Goal: Obtain resource: Download file/media

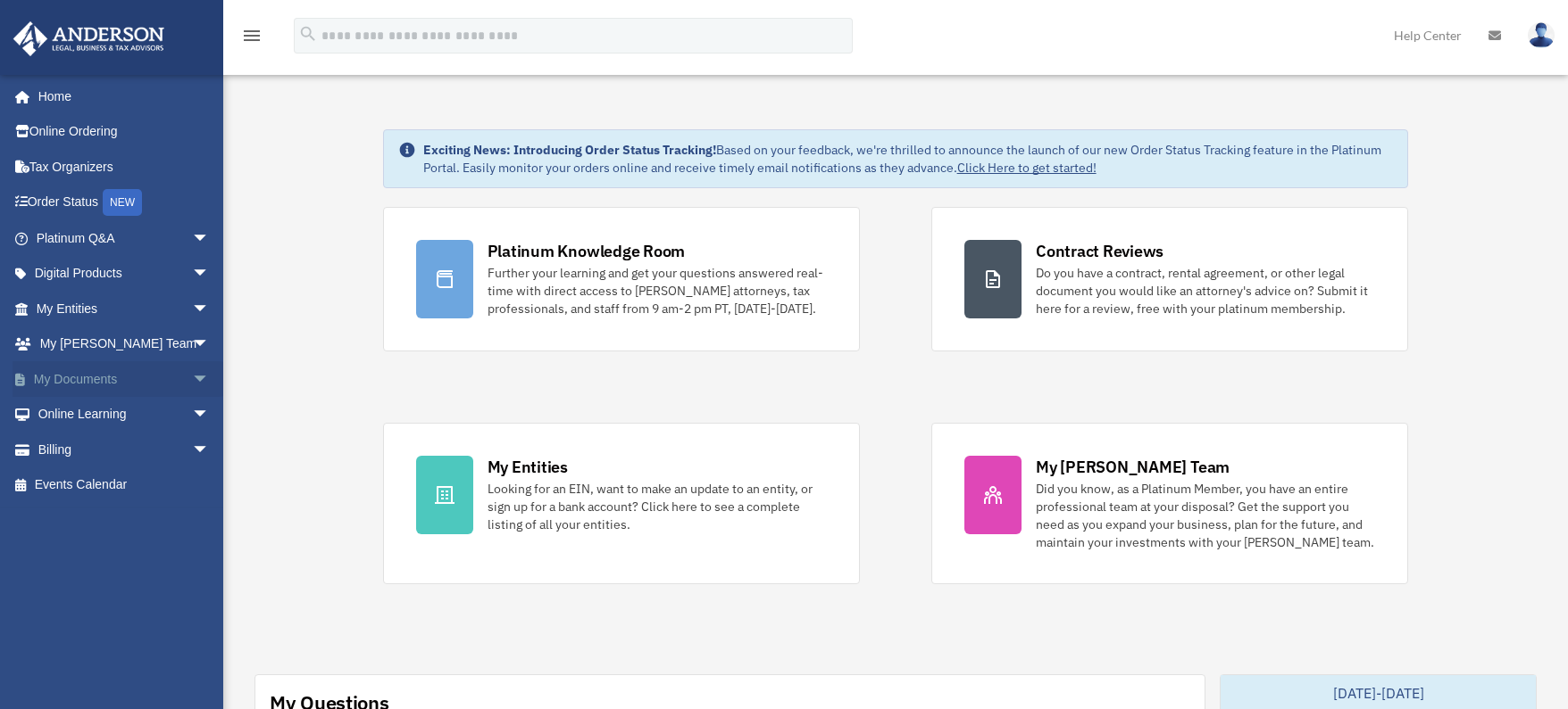
click at [192, 381] on span "arrow_drop_down" at bounding box center [210, 380] width 36 height 37
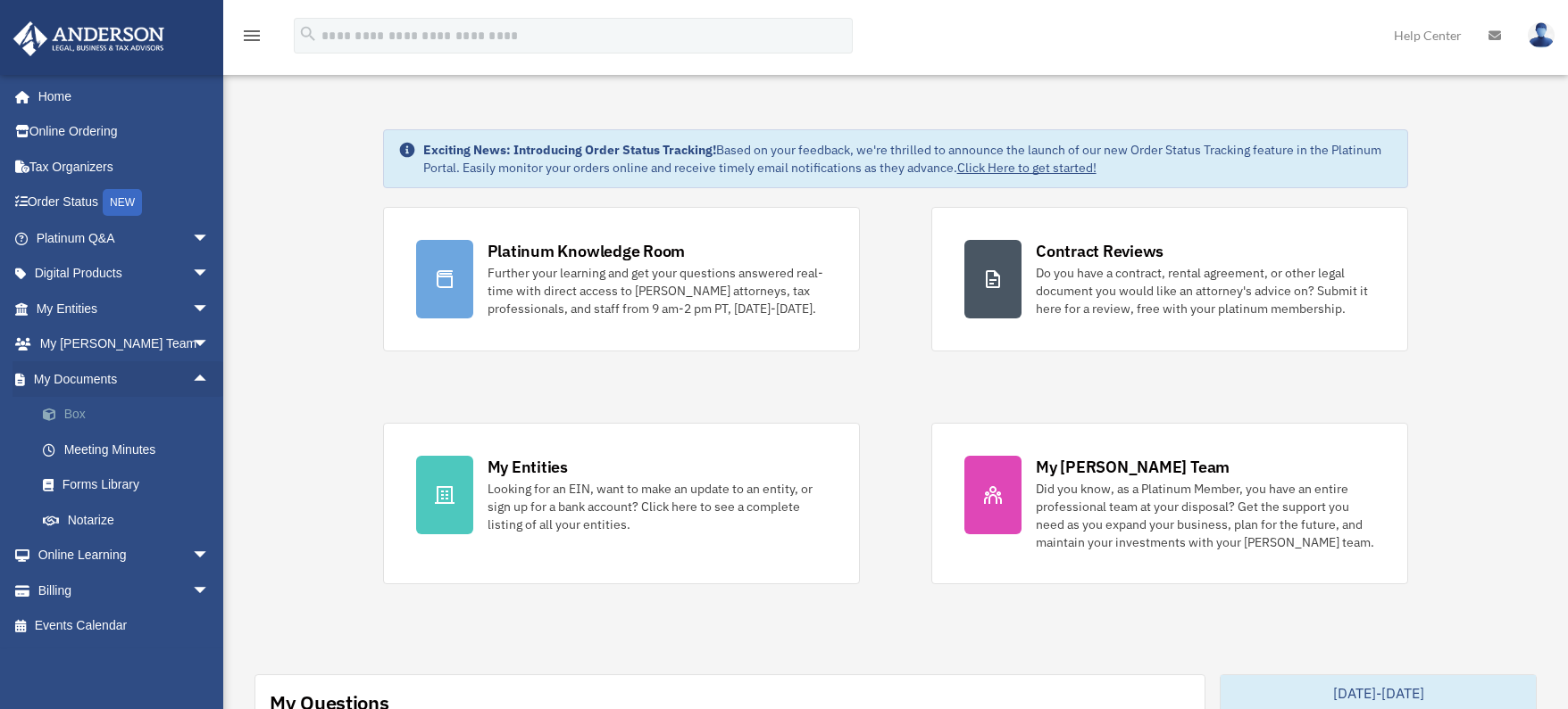
click at [81, 414] on link "Box" at bounding box center [130, 414] width 211 height 36
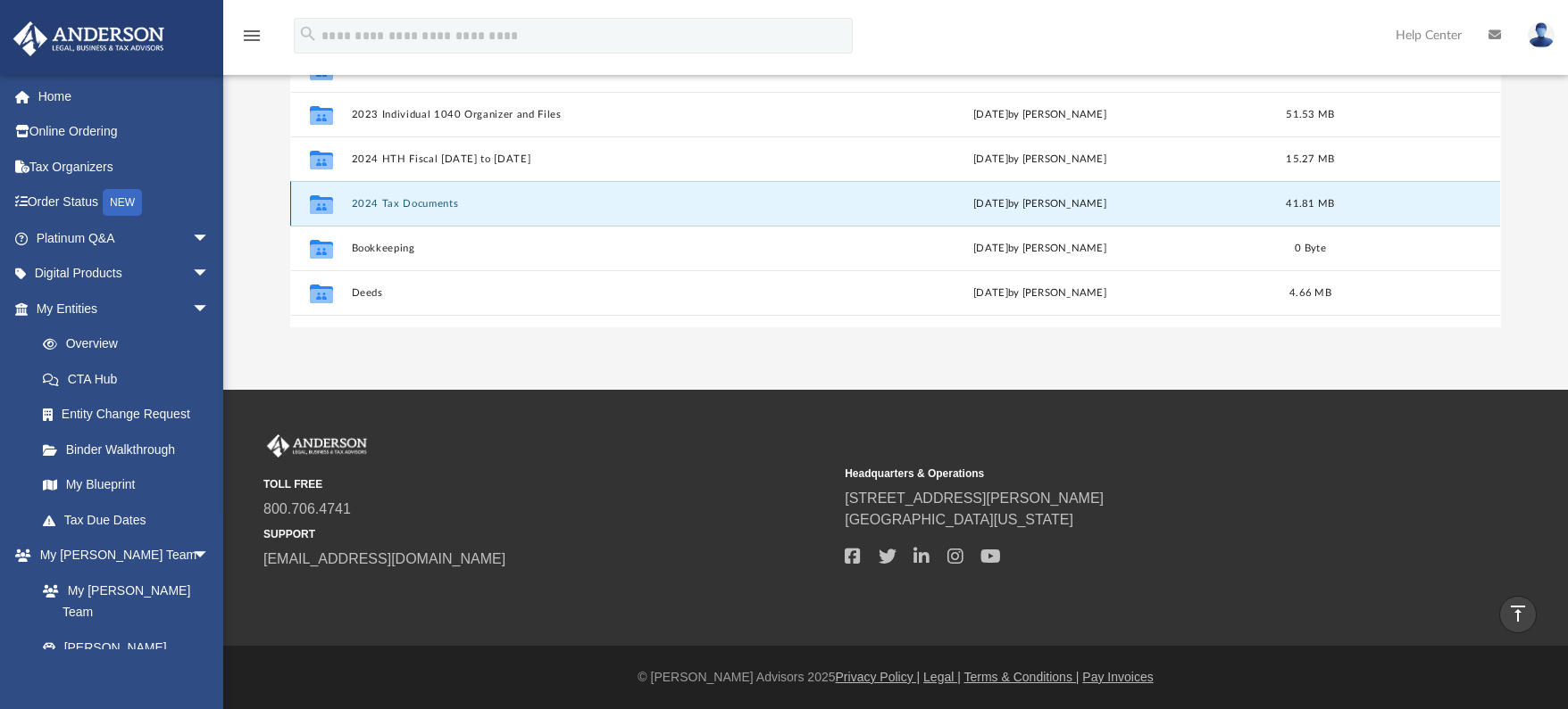
click at [537, 206] on button "2024 Tax Documents" at bounding box center [578, 204] width 453 height 12
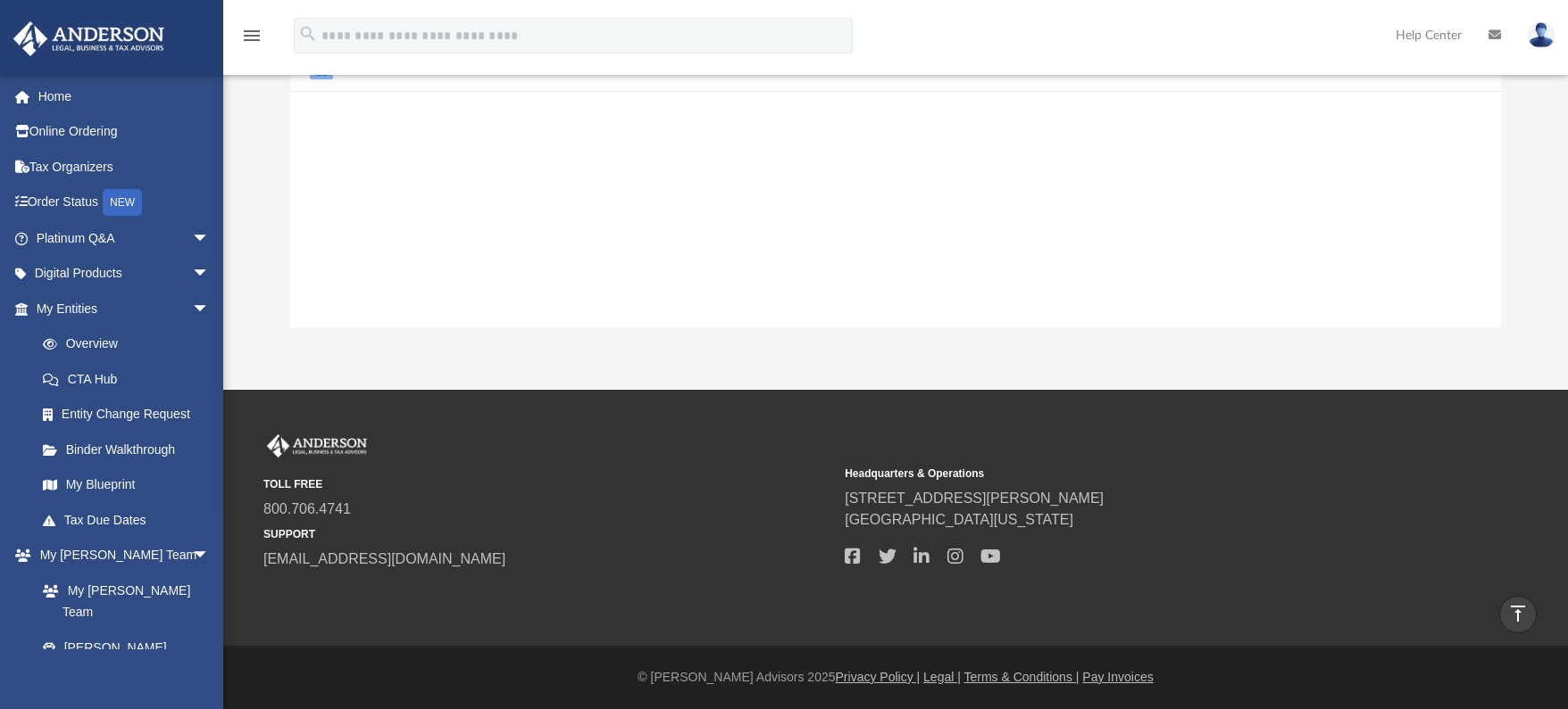
scroll to position [320, 0]
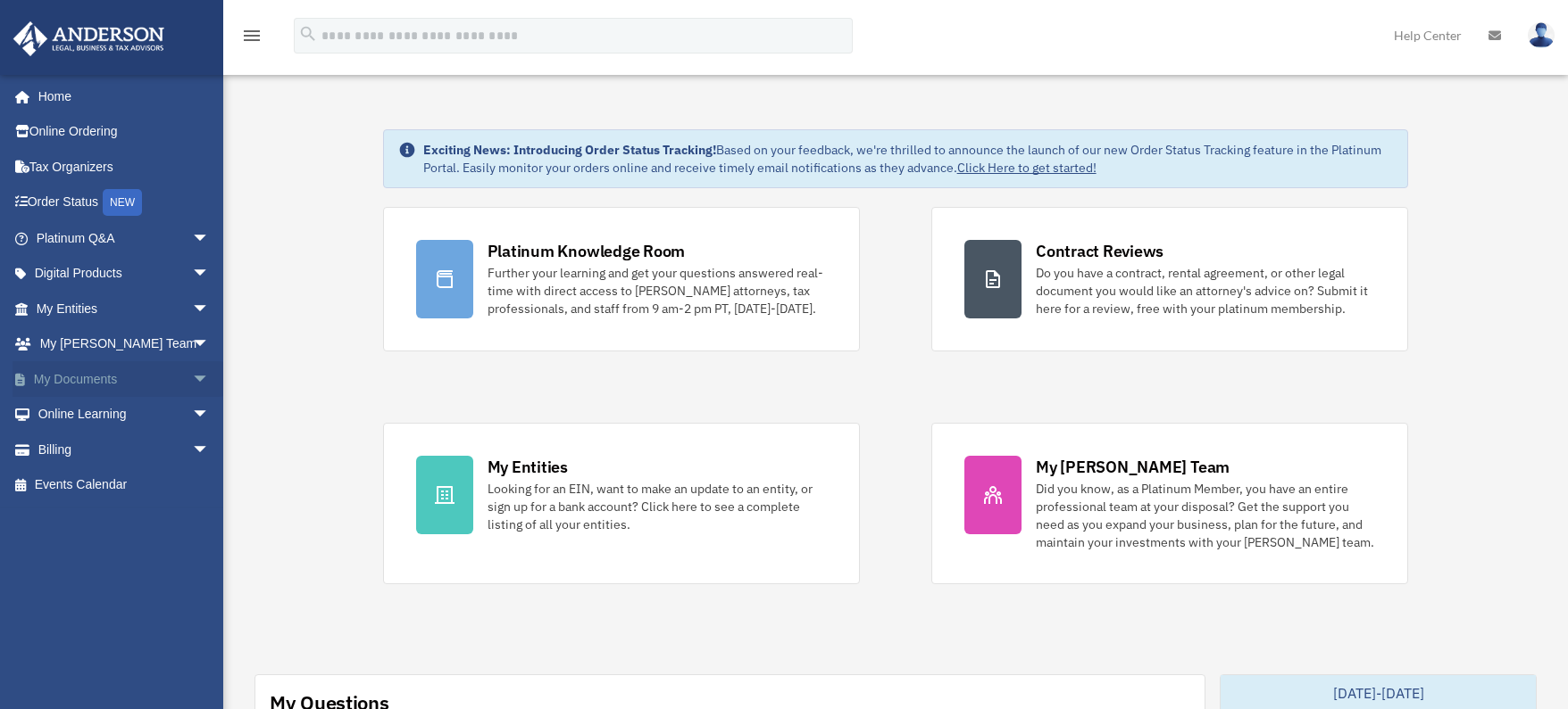
click at [192, 381] on span "arrow_drop_down" at bounding box center [210, 380] width 36 height 37
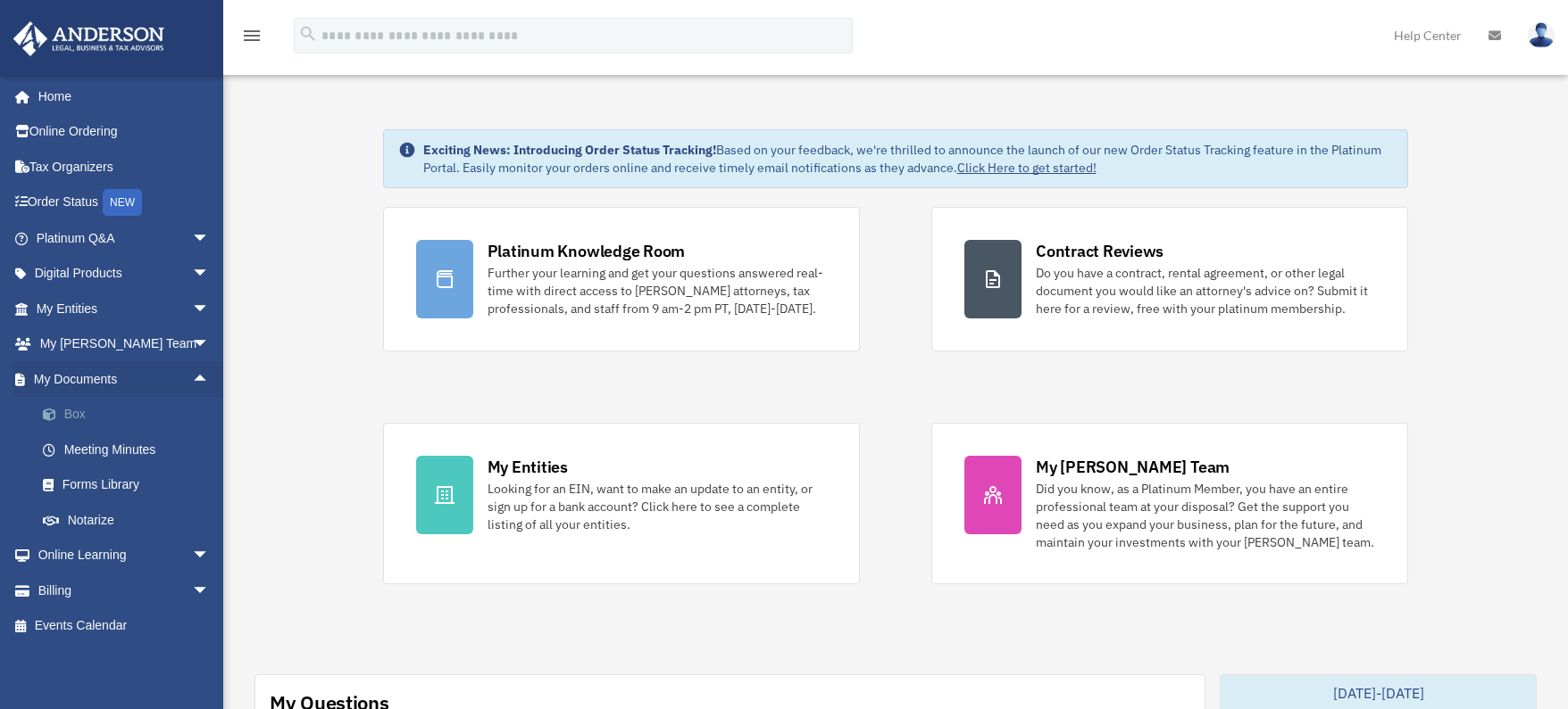
click at [95, 423] on link "Box" at bounding box center [130, 414] width 211 height 36
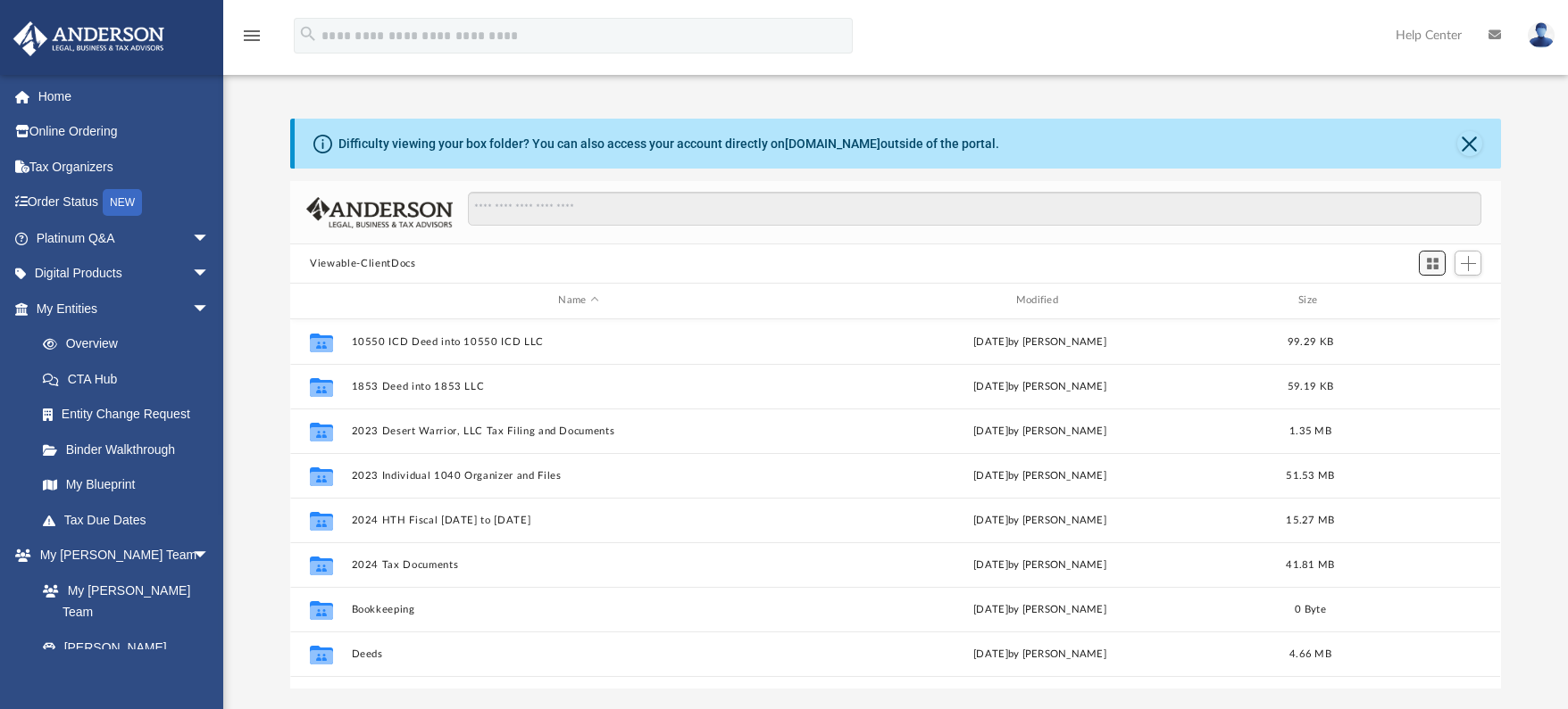
click at [1431, 266] on span "Switch to Grid View" at bounding box center [1433, 263] width 16 height 16
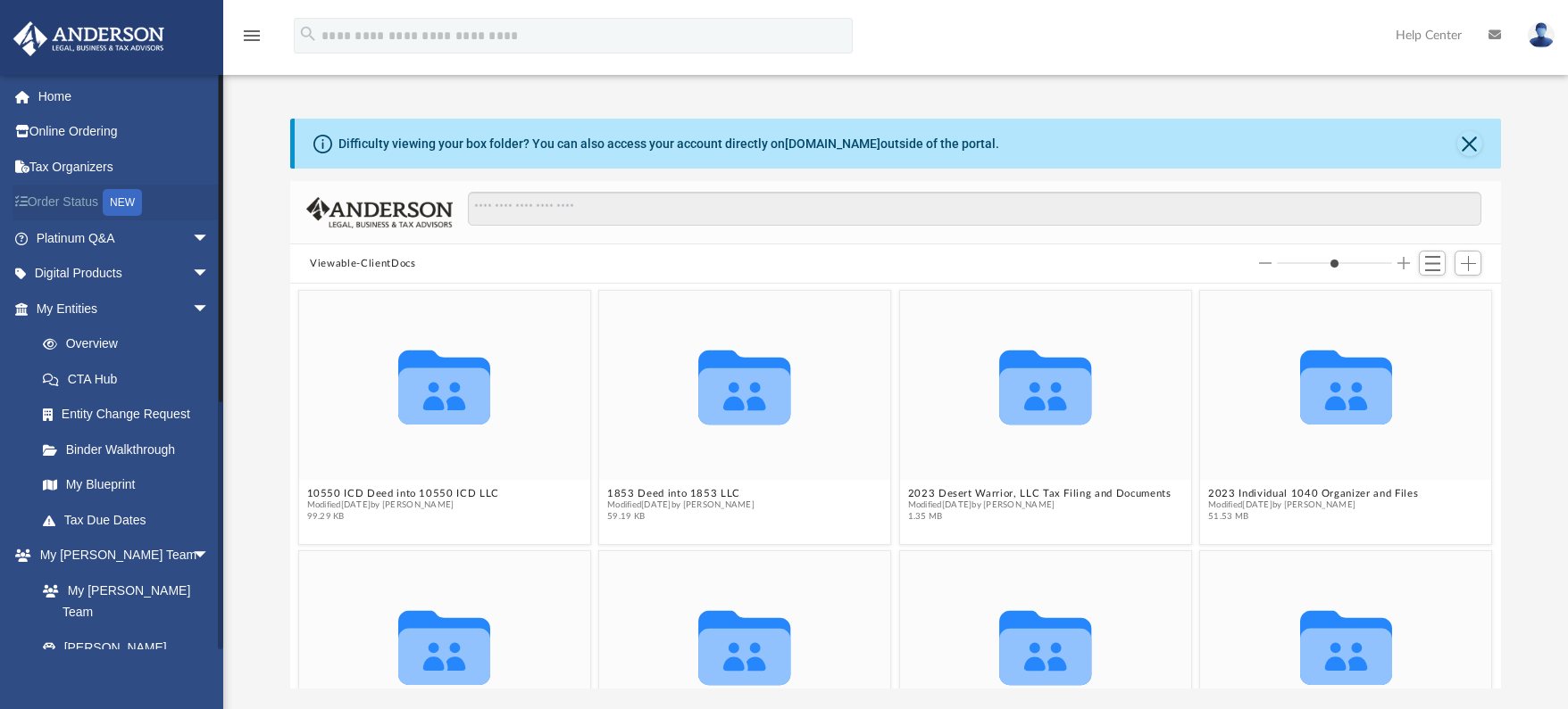
click at [99, 201] on link "Order Status NEW" at bounding box center [124, 203] width 224 height 37
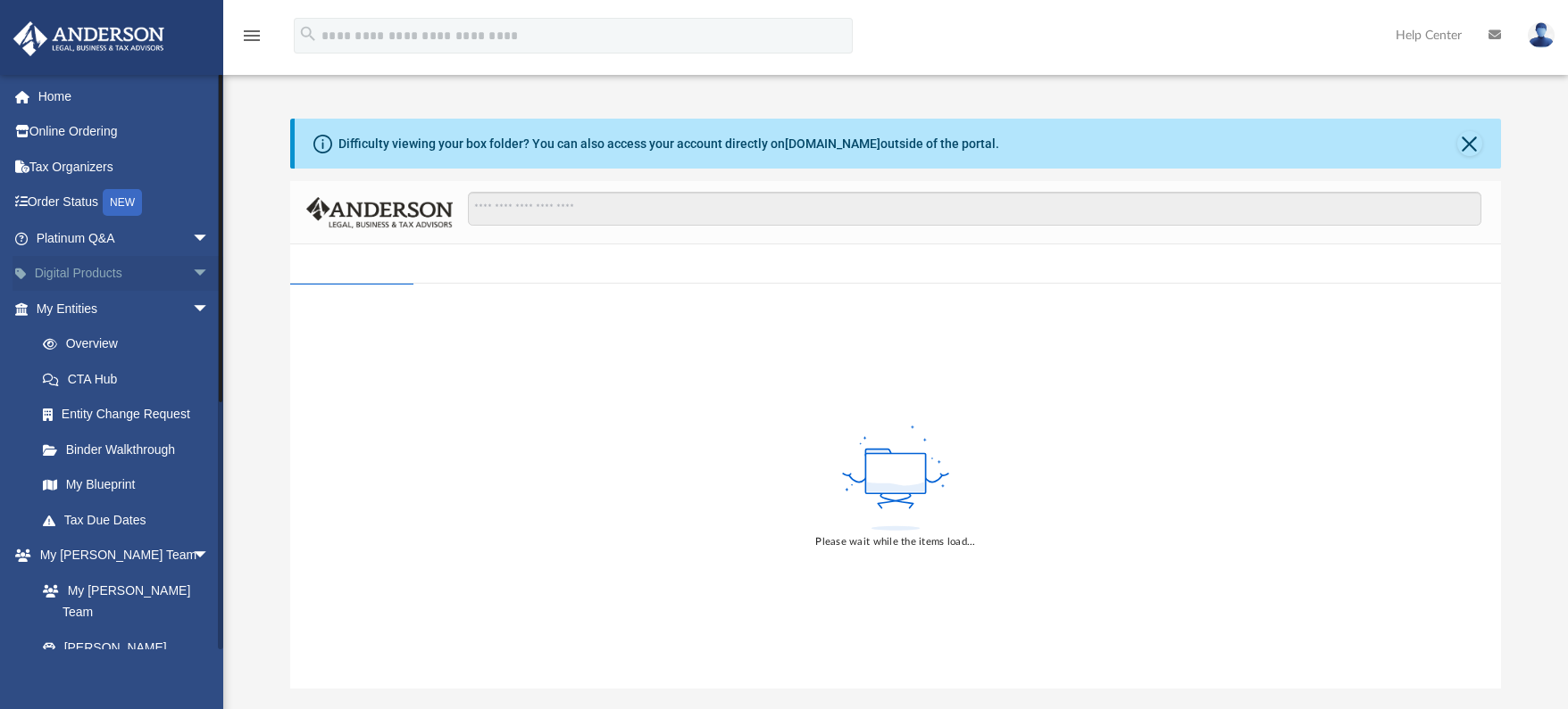
click at [196, 275] on span "arrow_drop_down" at bounding box center [210, 274] width 36 height 37
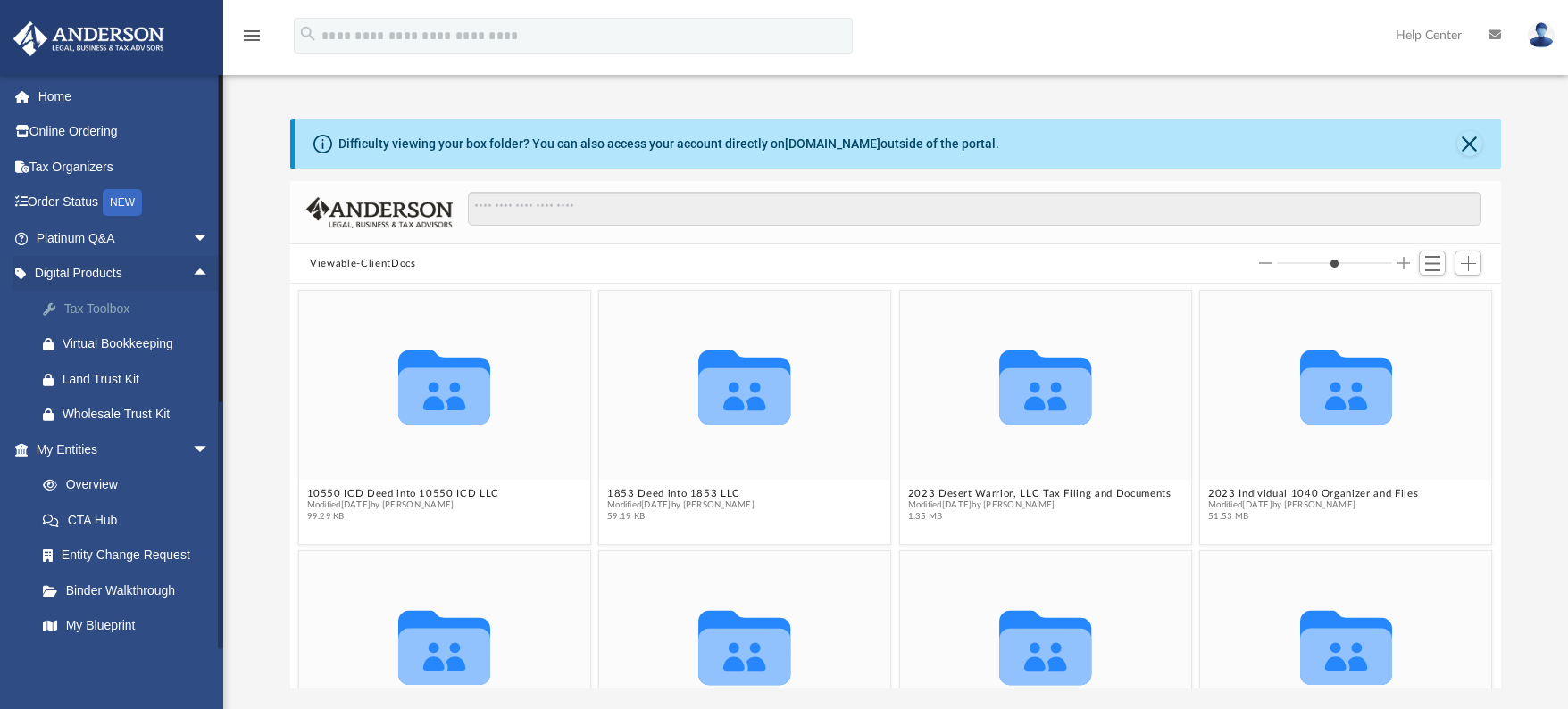
scroll to position [392, 1197]
click at [123, 307] on div "Tax Toolbox" at bounding box center [138, 309] width 152 height 22
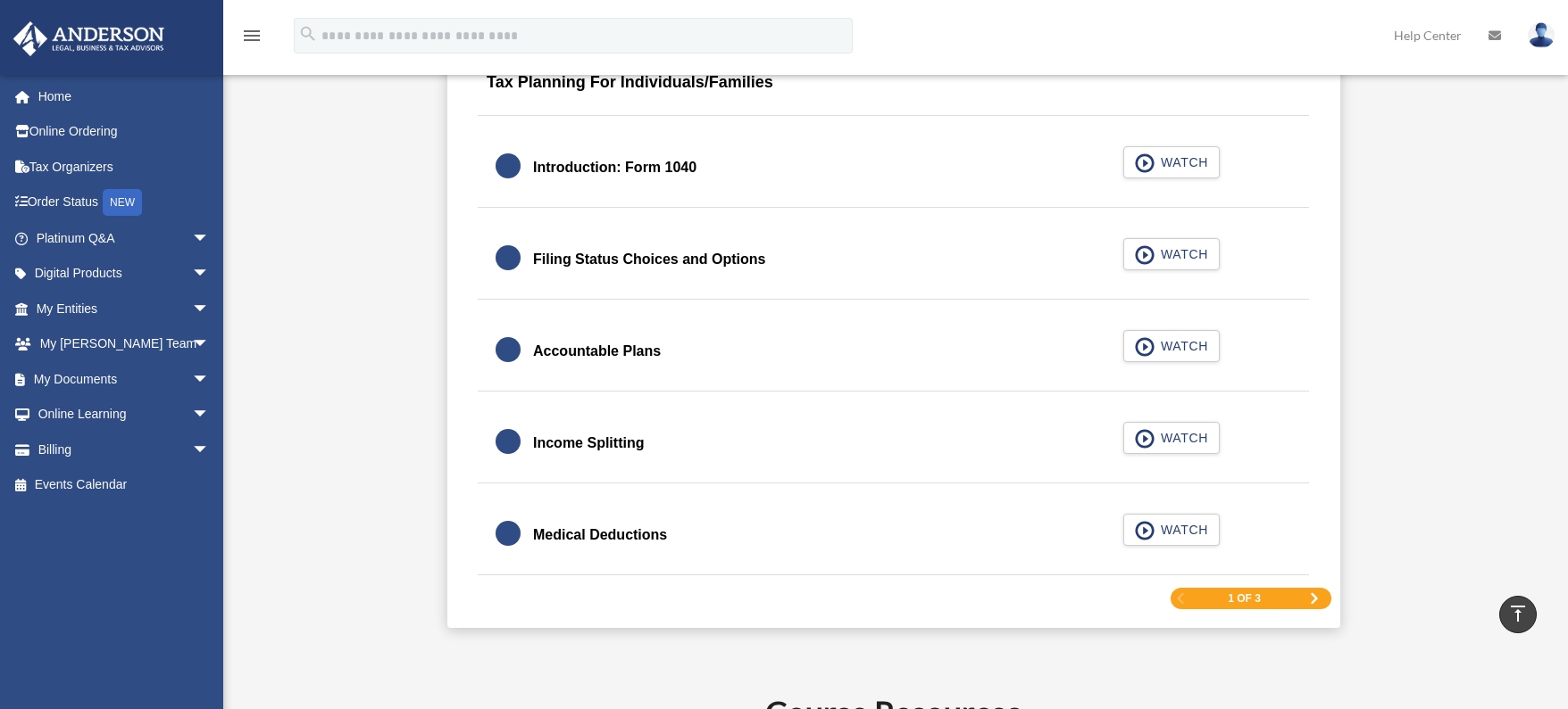
scroll to position [2588, 0]
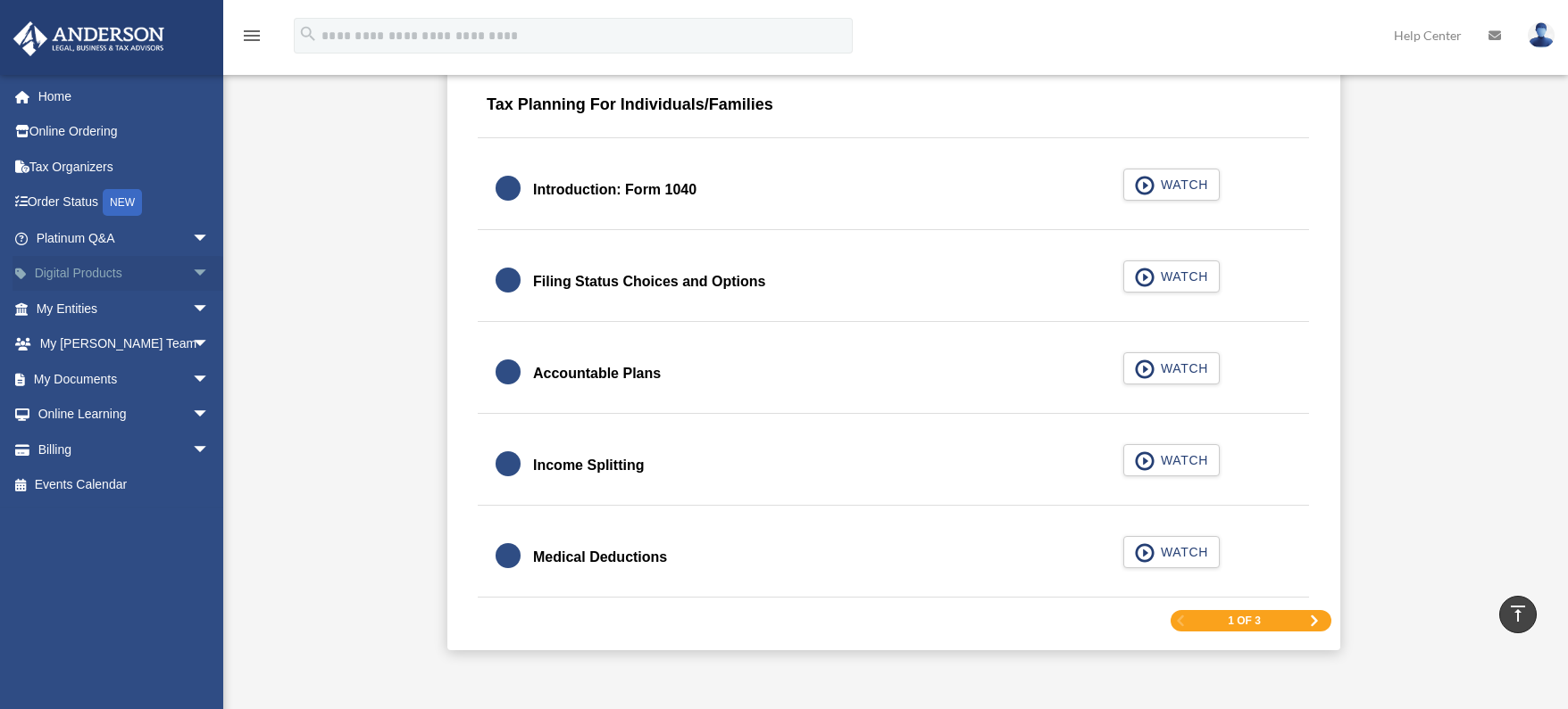
click at [192, 272] on span "arrow_drop_down" at bounding box center [210, 274] width 36 height 37
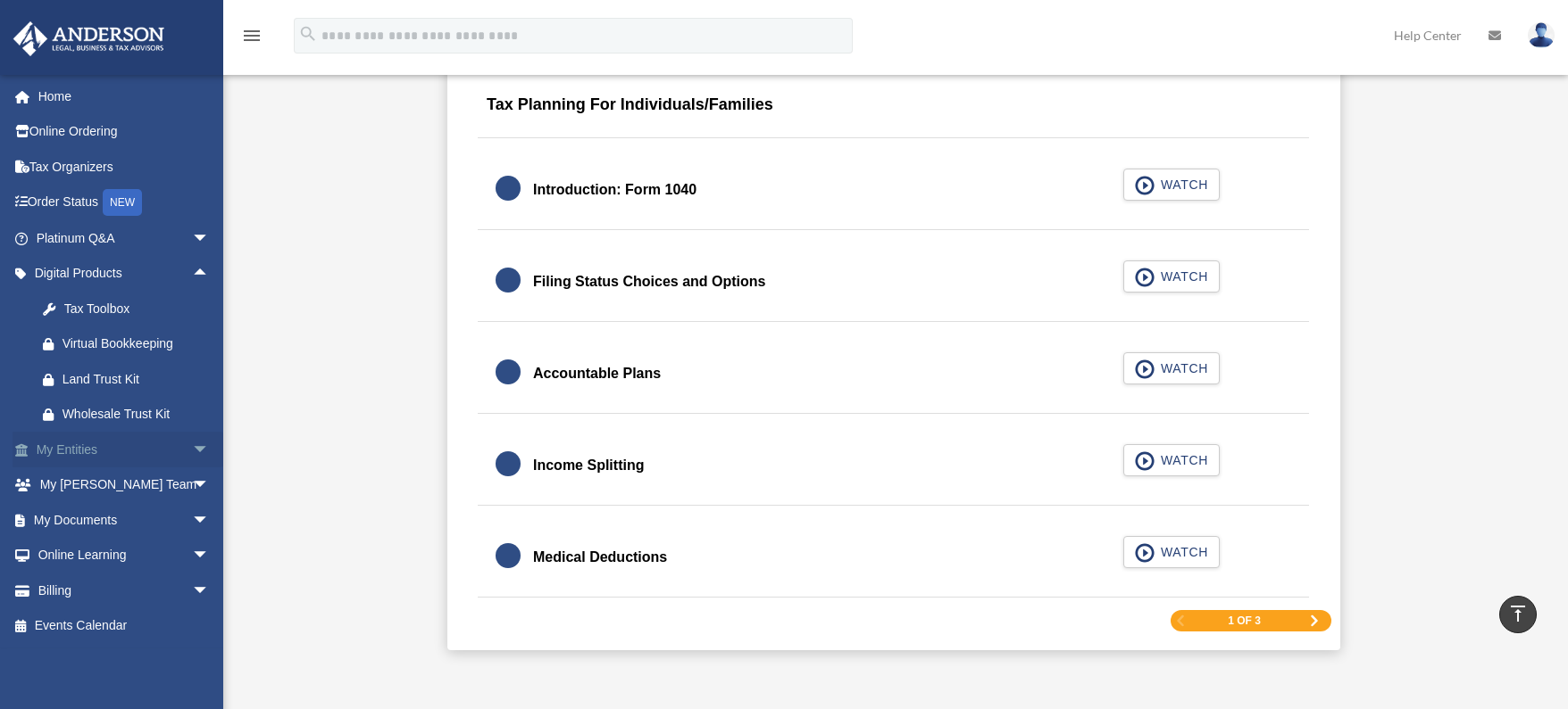
click at [192, 446] on span "arrow_drop_down" at bounding box center [210, 450] width 36 height 37
click at [91, 482] on link "Overview" at bounding box center [130, 485] width 211 height 36
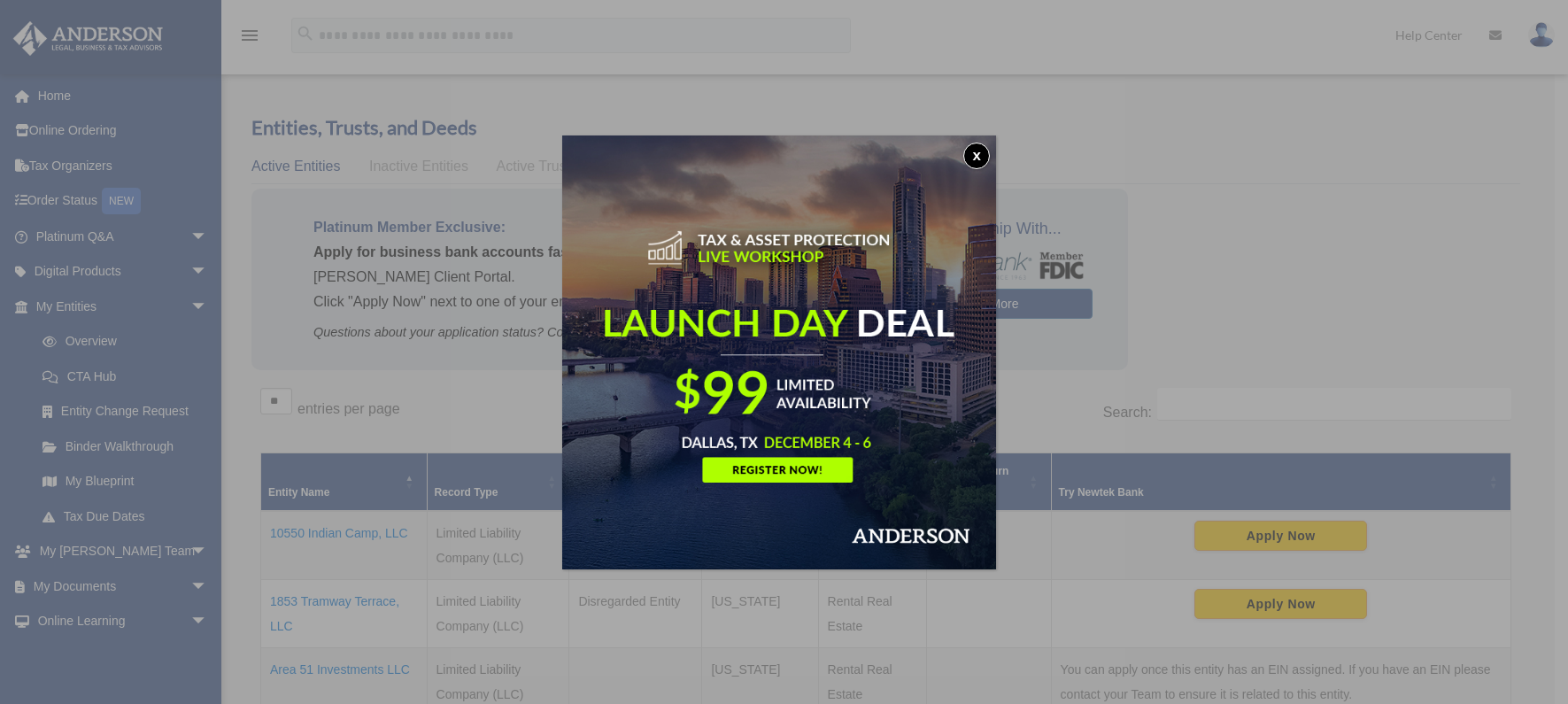
click at [984, 154] on button "x" at bounding box center [976, 155] width 26 height 26
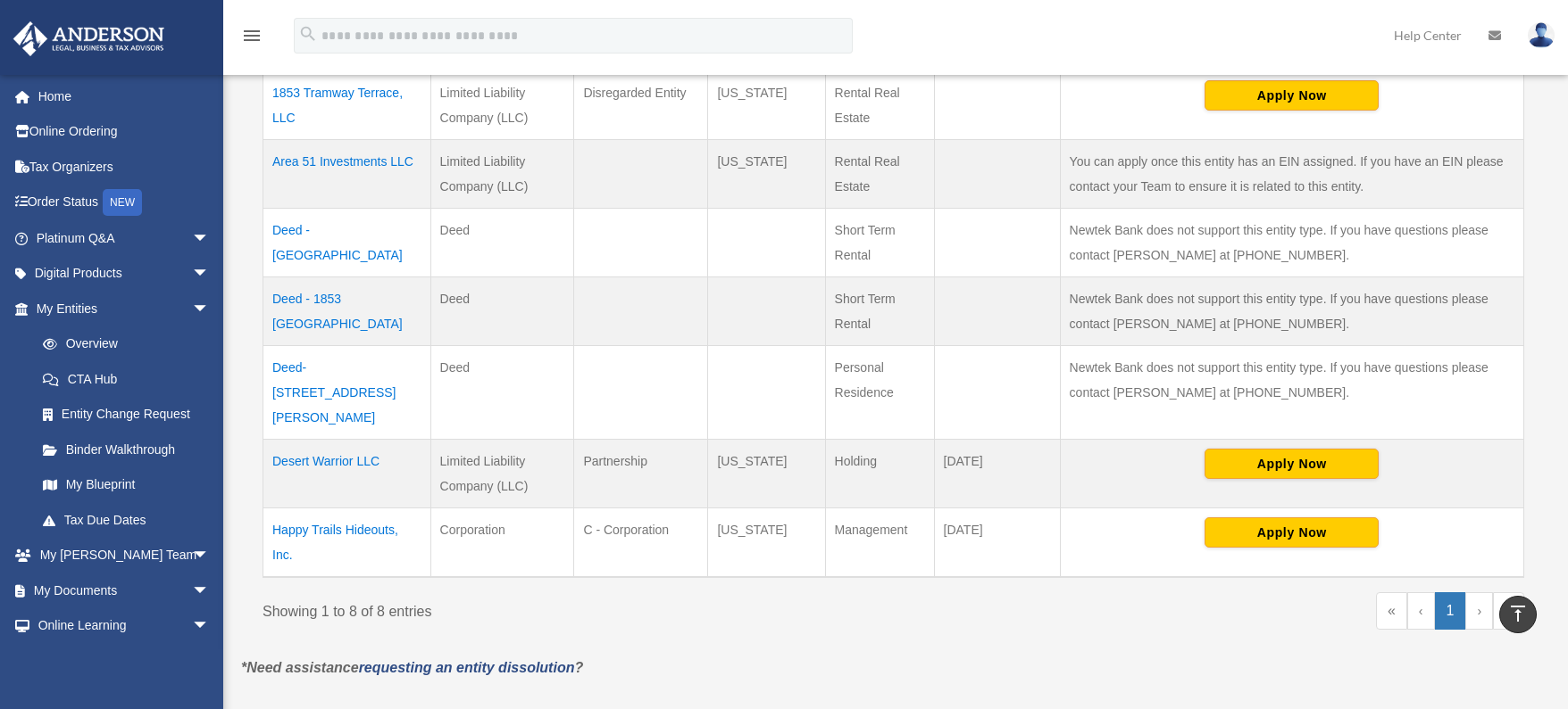
scroll to position [446, 0]
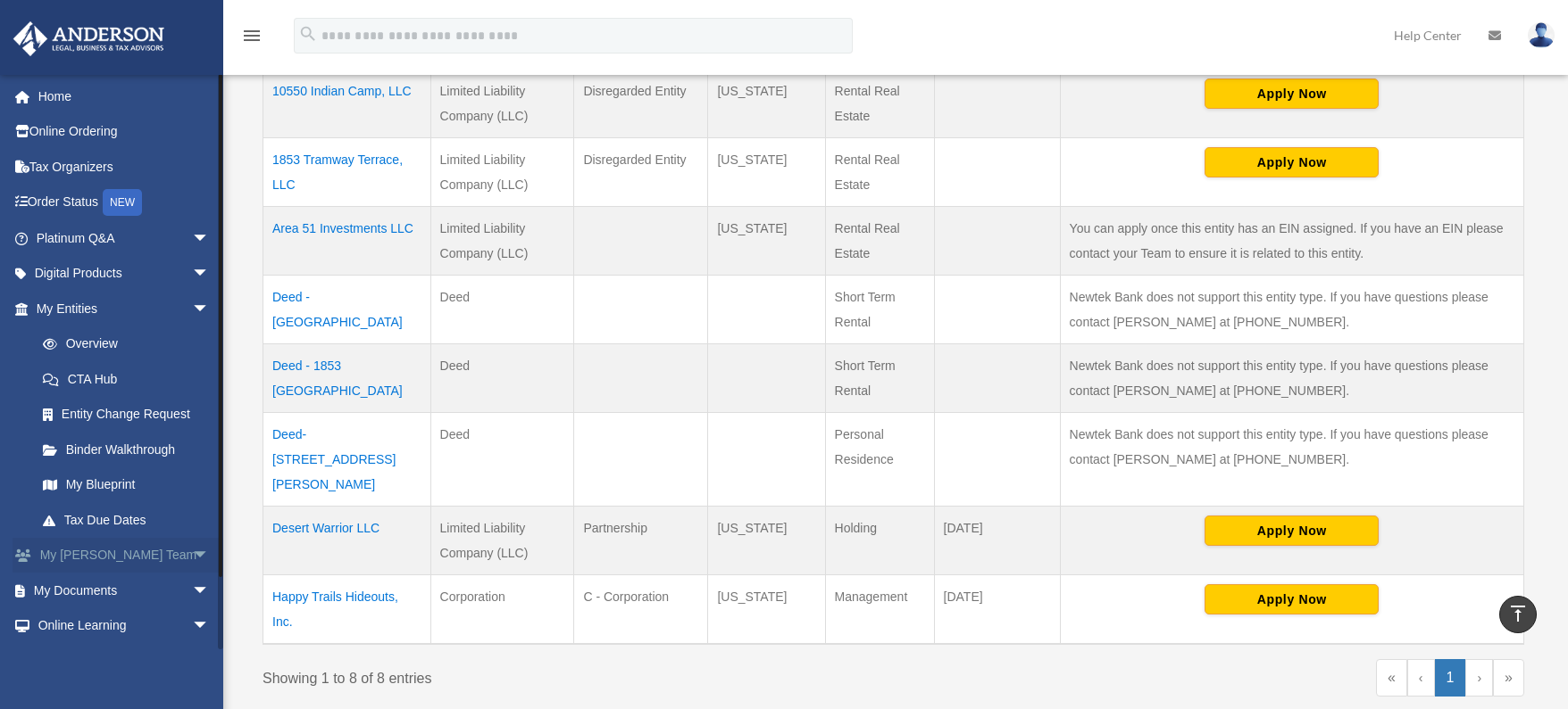
click at [192, 558] on span "arrow_drop_down" at bounding box center [210, 556] width 36 height 37
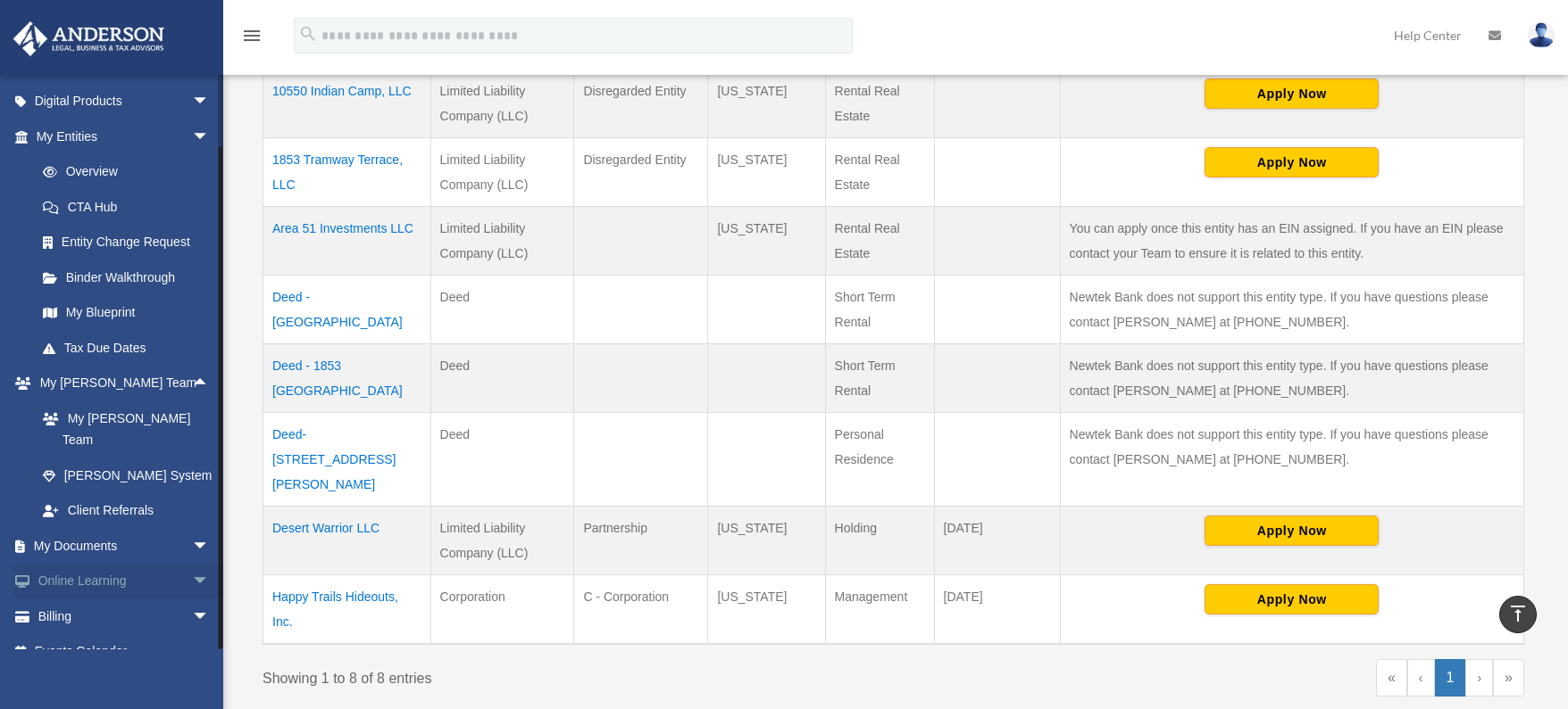
scroll to position [175, 0]
click at [192, 525] on span "arrow_drop_down" at bounding box center [210, 543] width 36 height 37
click at [81, 562] on link "Box" at bounding box center [130, 579] width 211 height 36
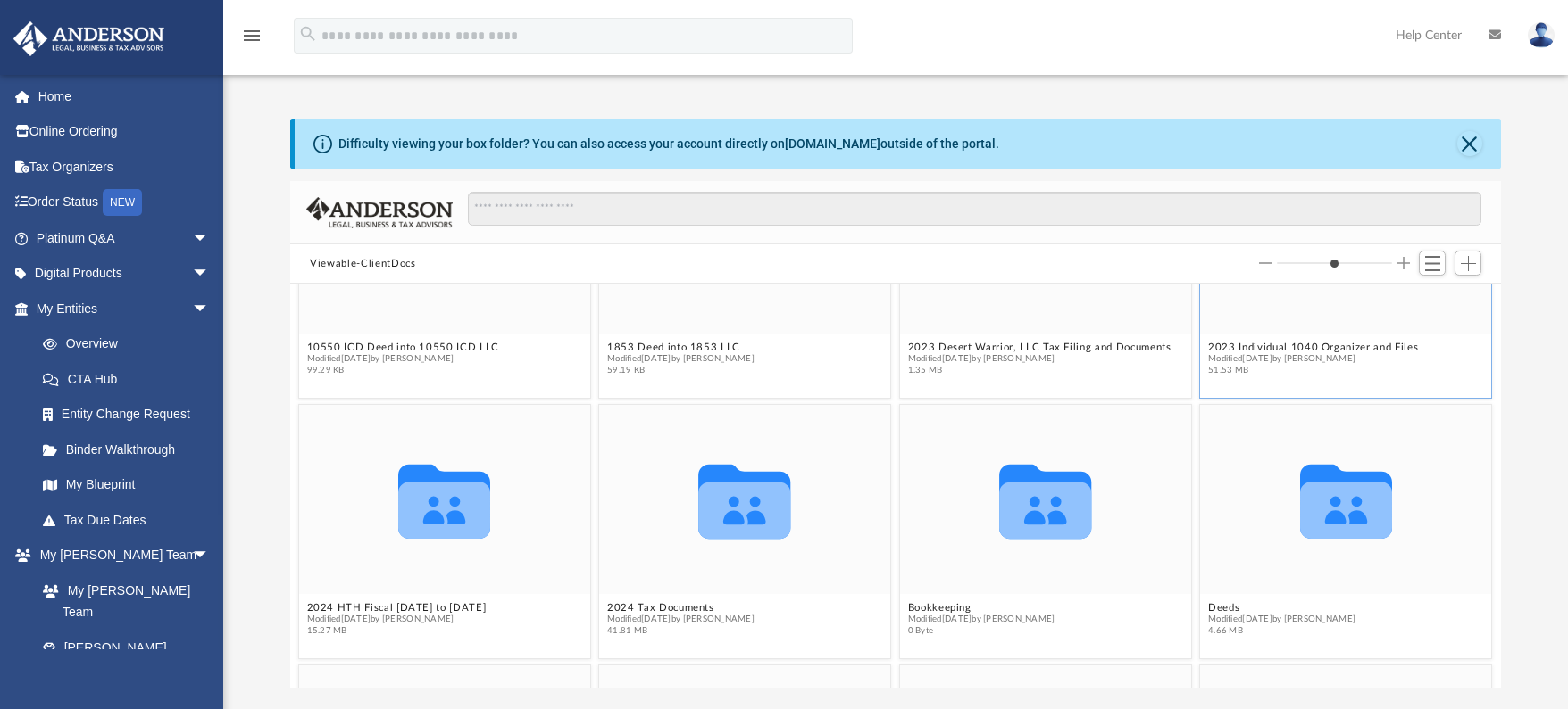
scroll to position [178, 0]
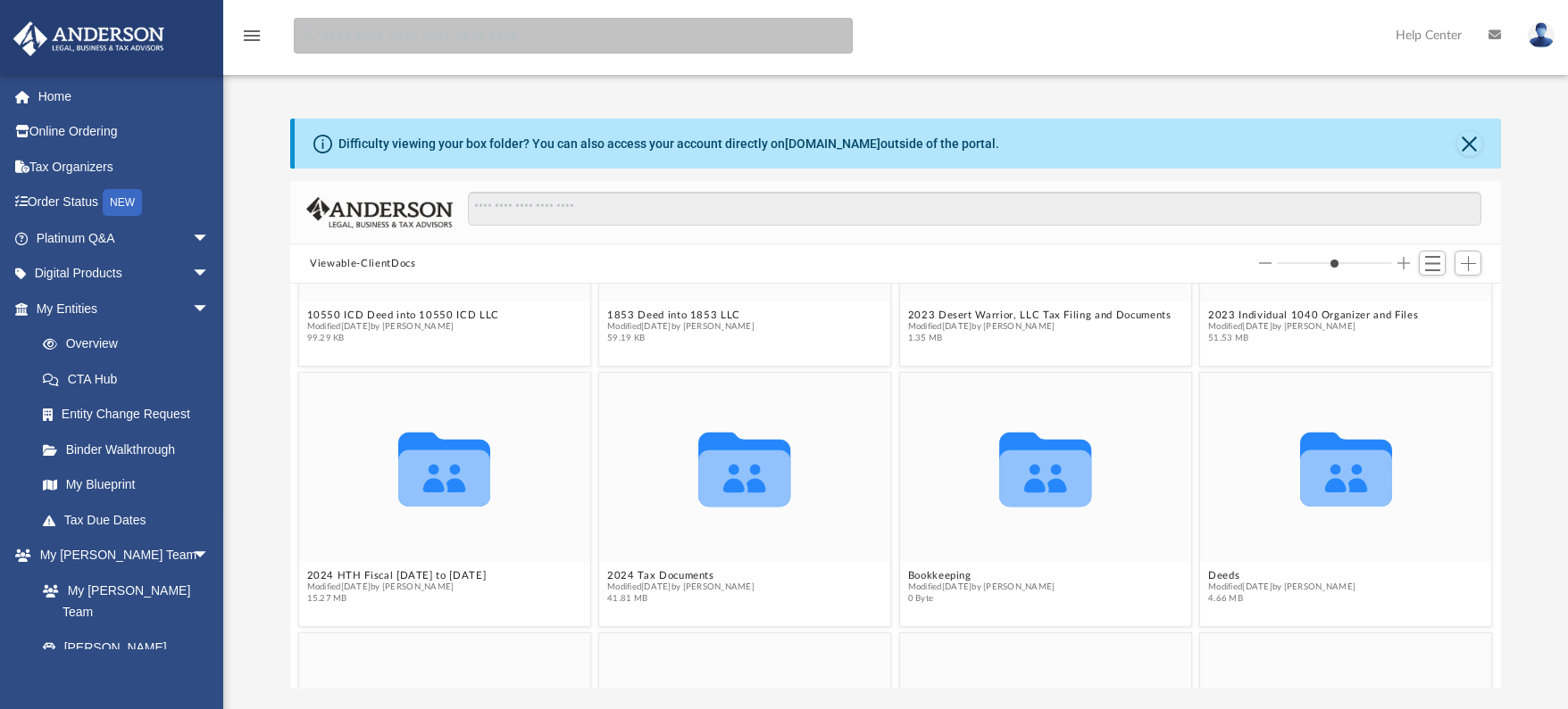
paste input "**********"
type input "**********"
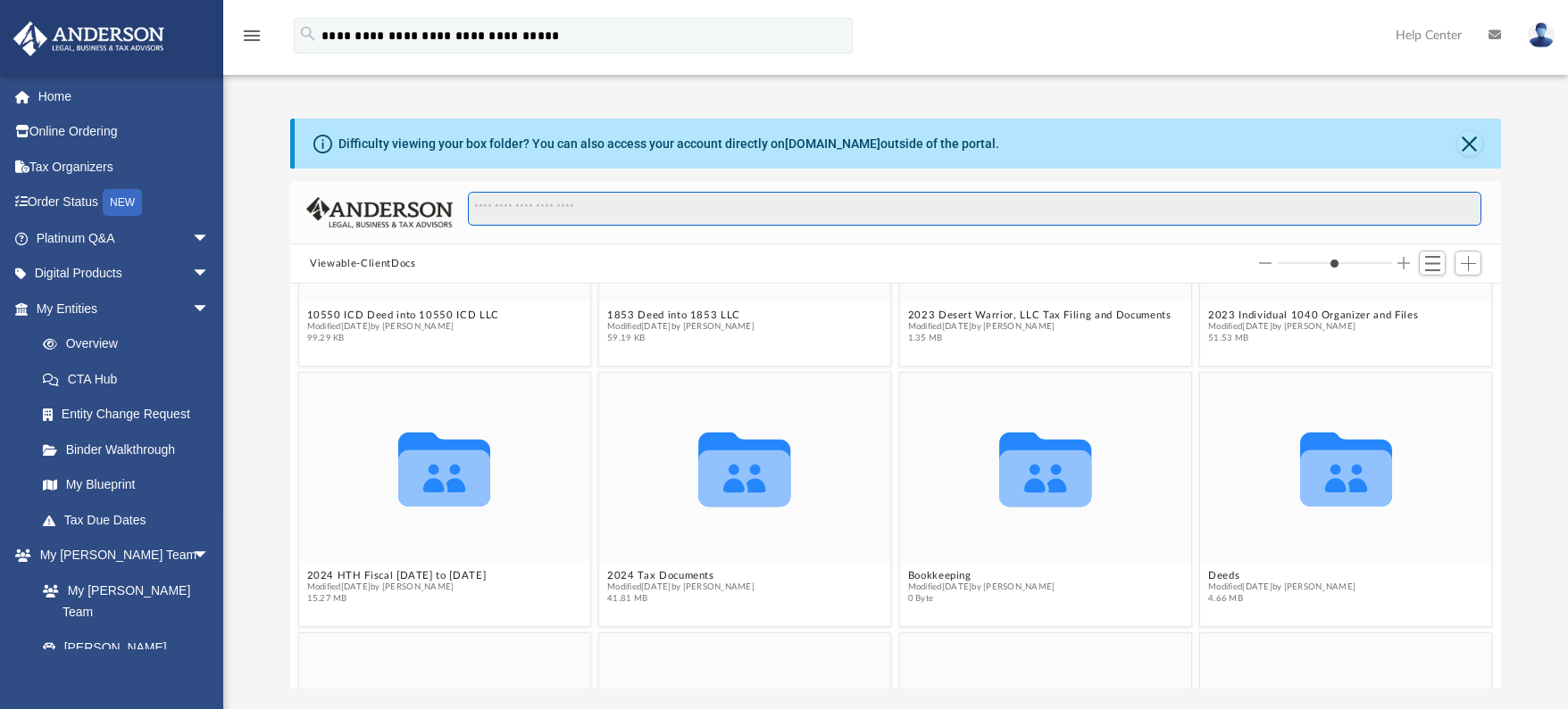
paste input "**********"
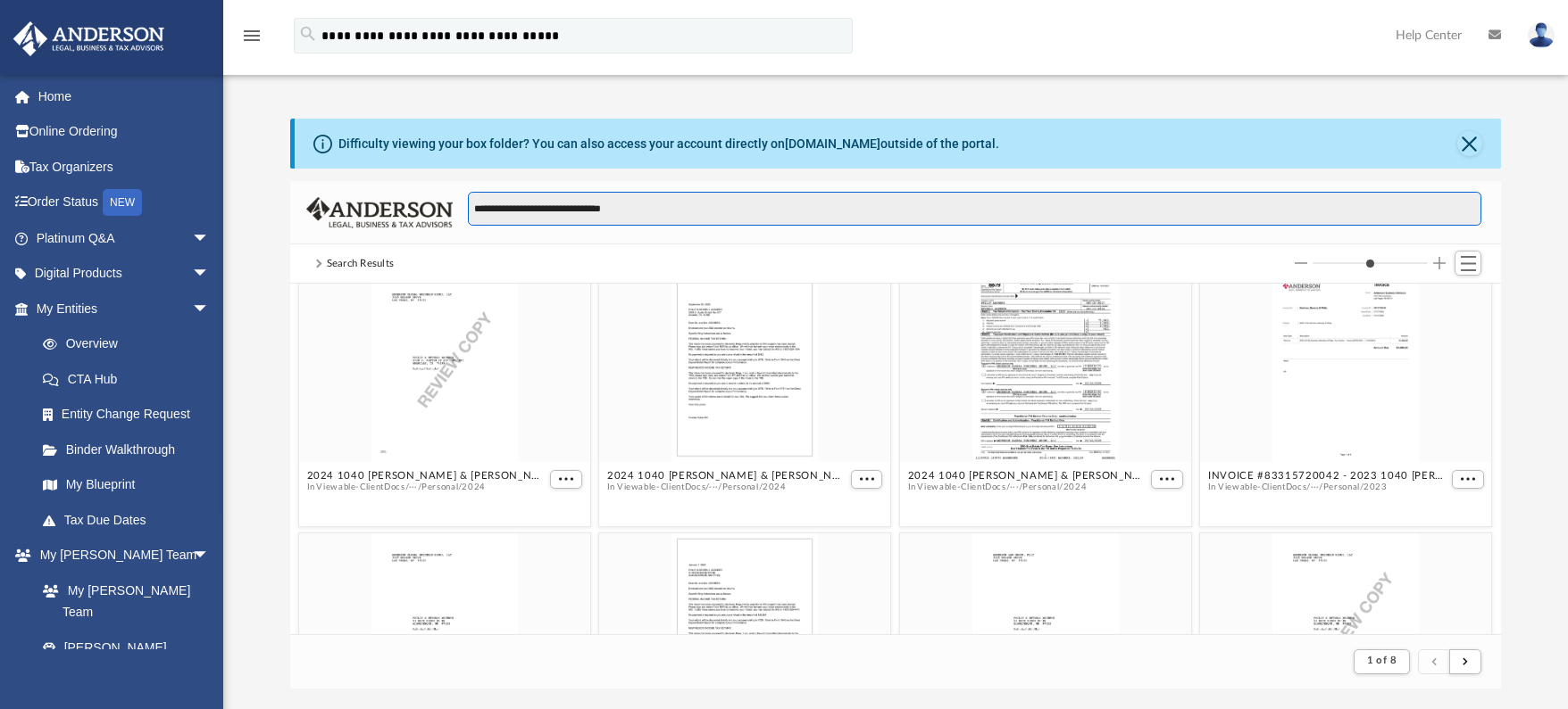
scroll to position [0, 0]
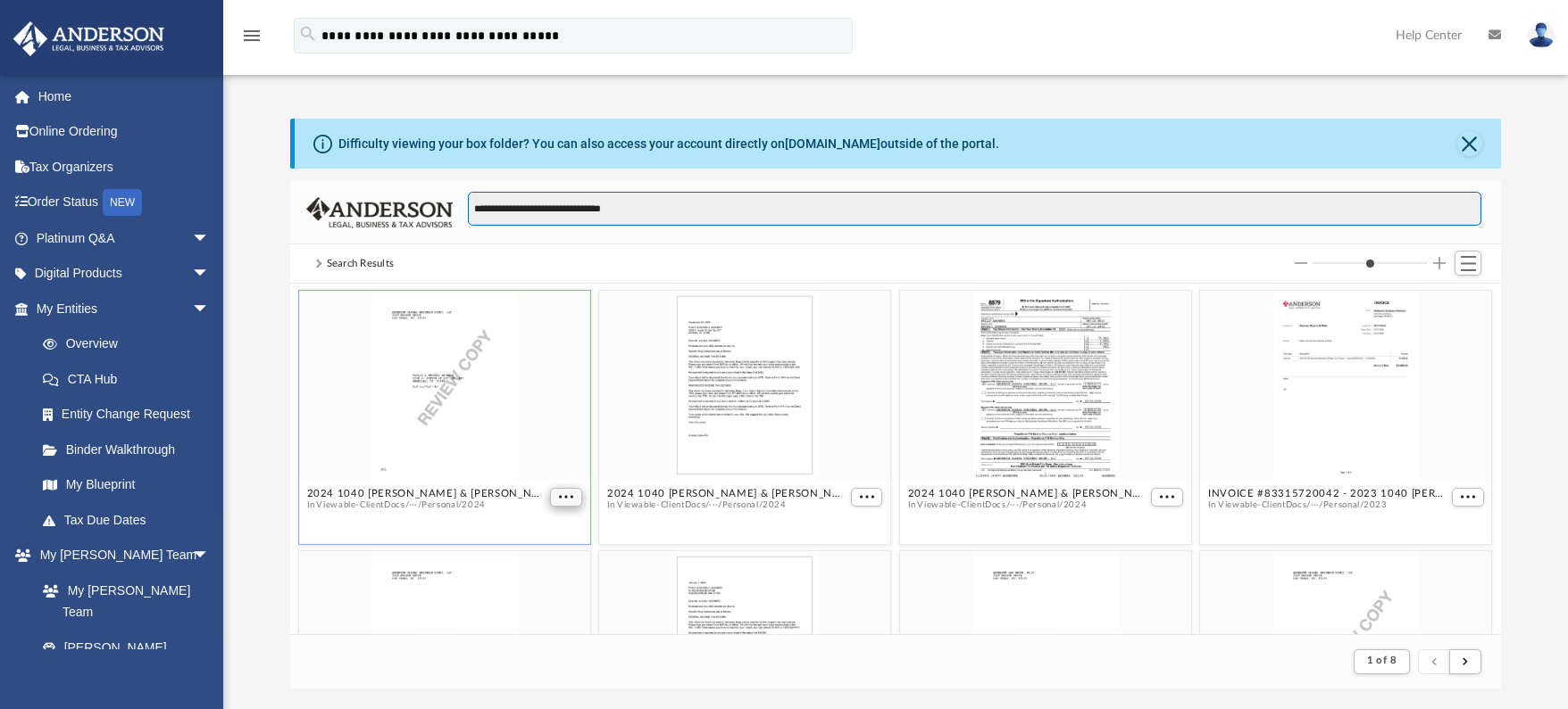
type input "**********"
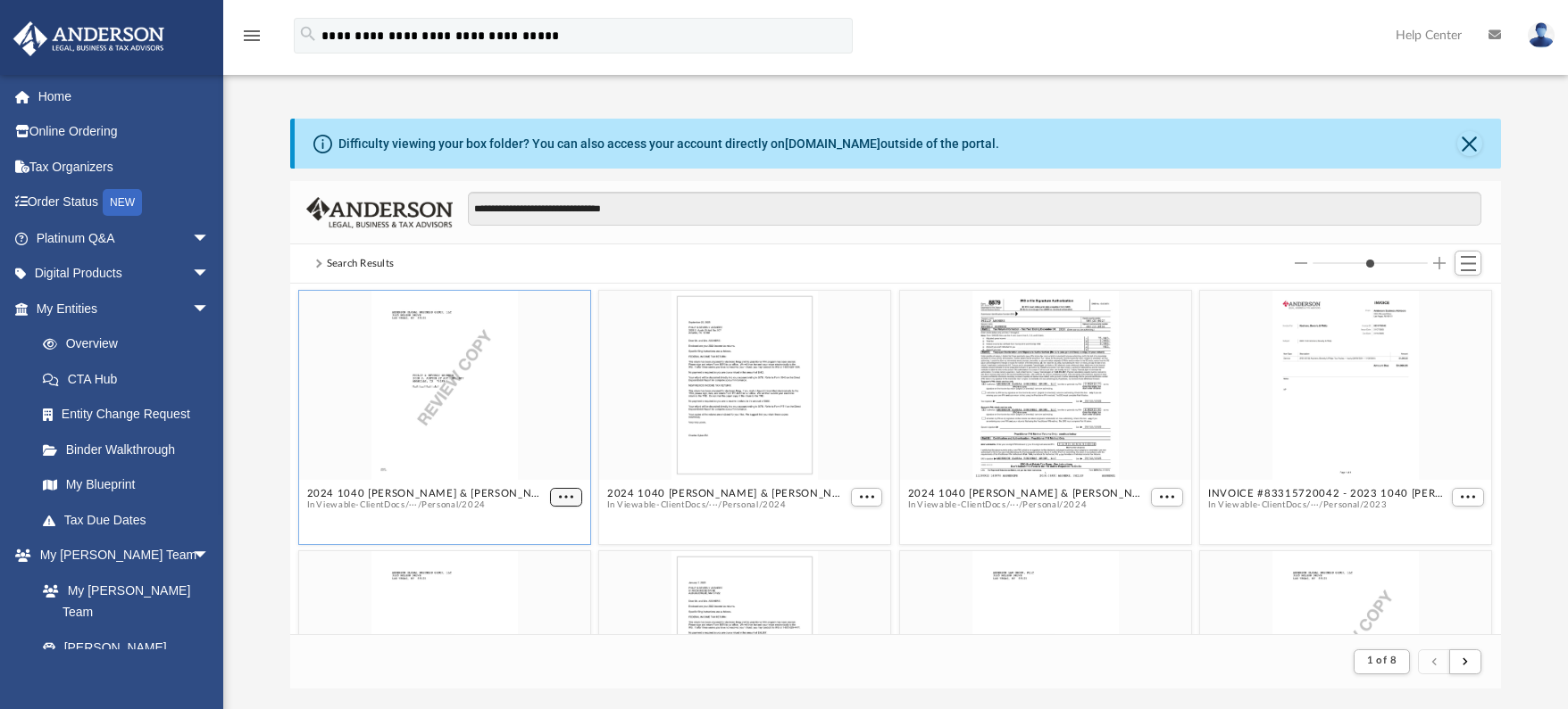
click at [562, 492] on span "More options" at bounding box center [567, 497] width 15 height 9
click at [536, 529] on li "Preview" at bounding box center [542, 529] width 52 height 18
